Goal: Transaction & Acquisition: Purchase product/service

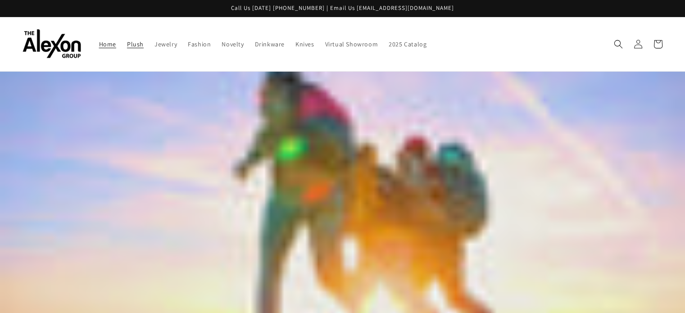
click at [127, 40] on span "Plush" at bounding box center [135, 44] width 17 height 8
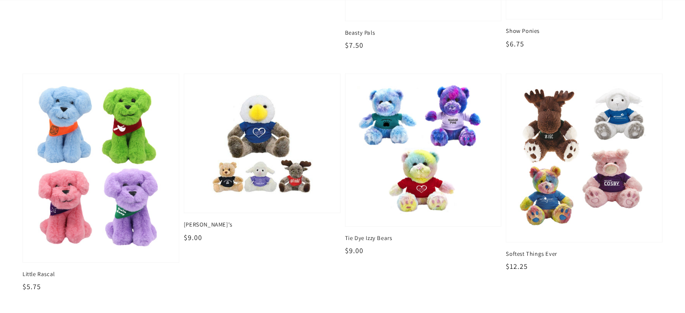
scroll to position [810, 0]
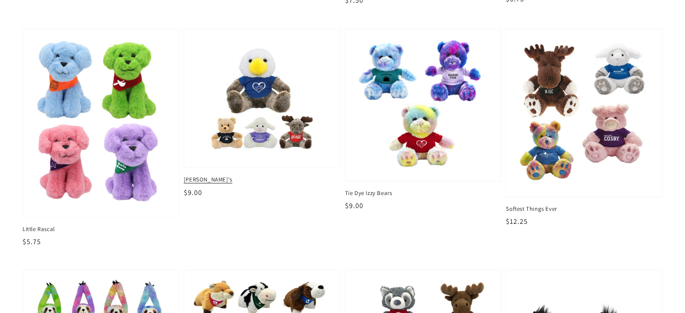
click at [197, 176] on span "[PERSON_NAME]'s" at bounding box center [262, 180] width 157 height 8
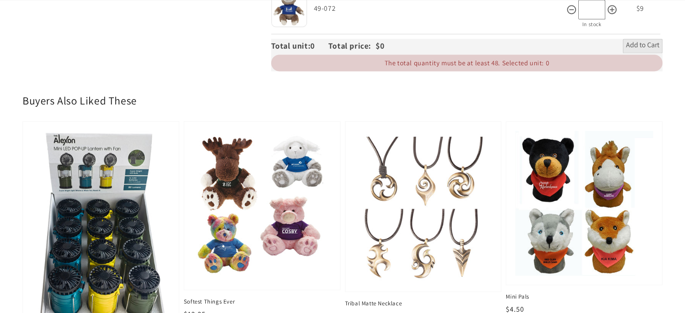
scroll to position [1351, 0]
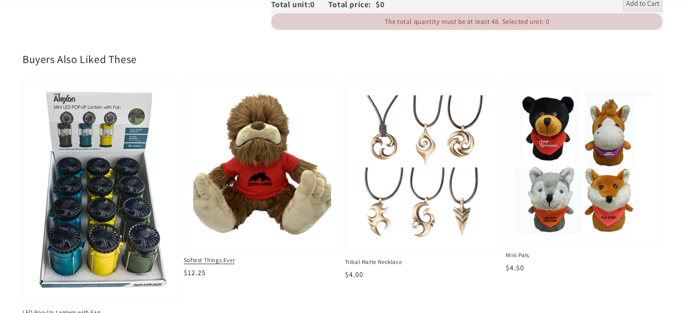
click at [204, 256] on span "Softest Things Ever" at bounding box center [262, 260] width 157 height 8
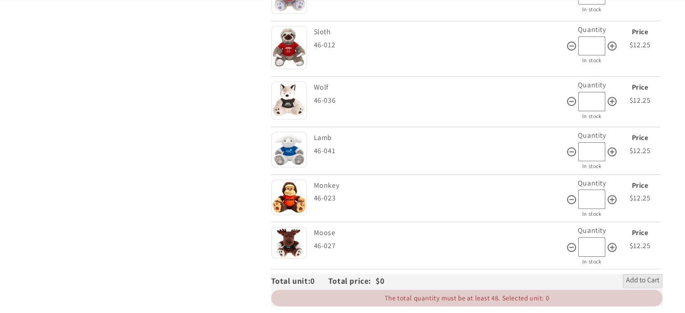
scroll to position [1080, 0]
